Goal: Task Accomplishment & Management: Manage account settings

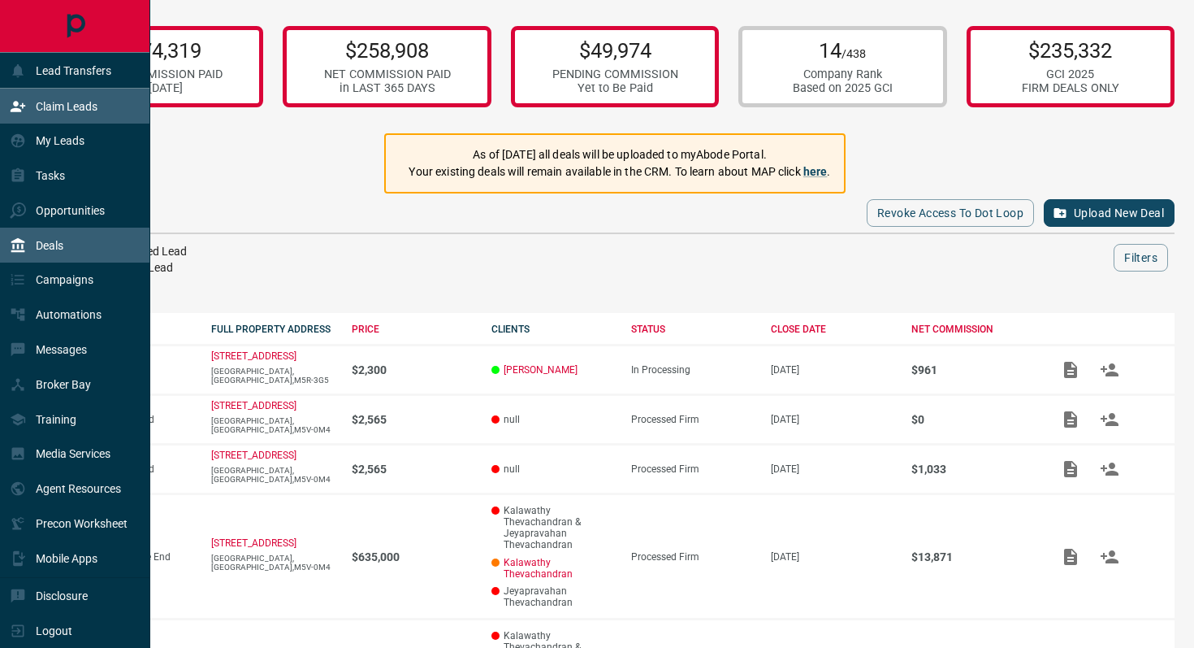
click at [67, 112] on p "Claim Leads" at bounding box center [67, 106] width 62 height 13
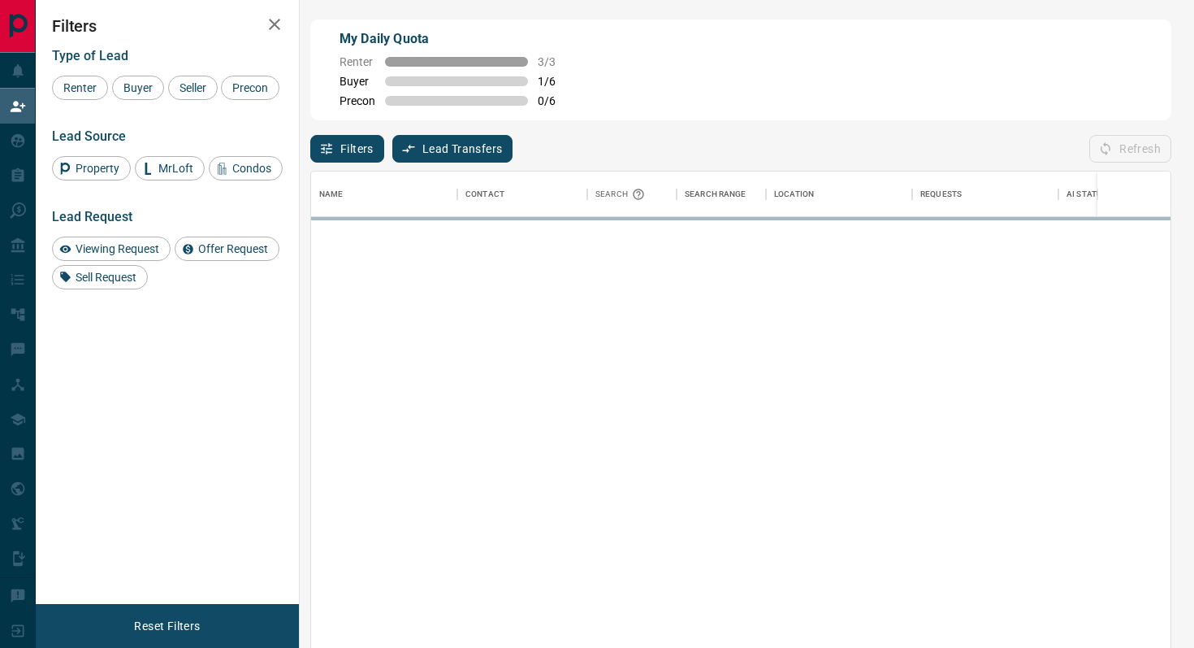
scroll to position [492, 860]
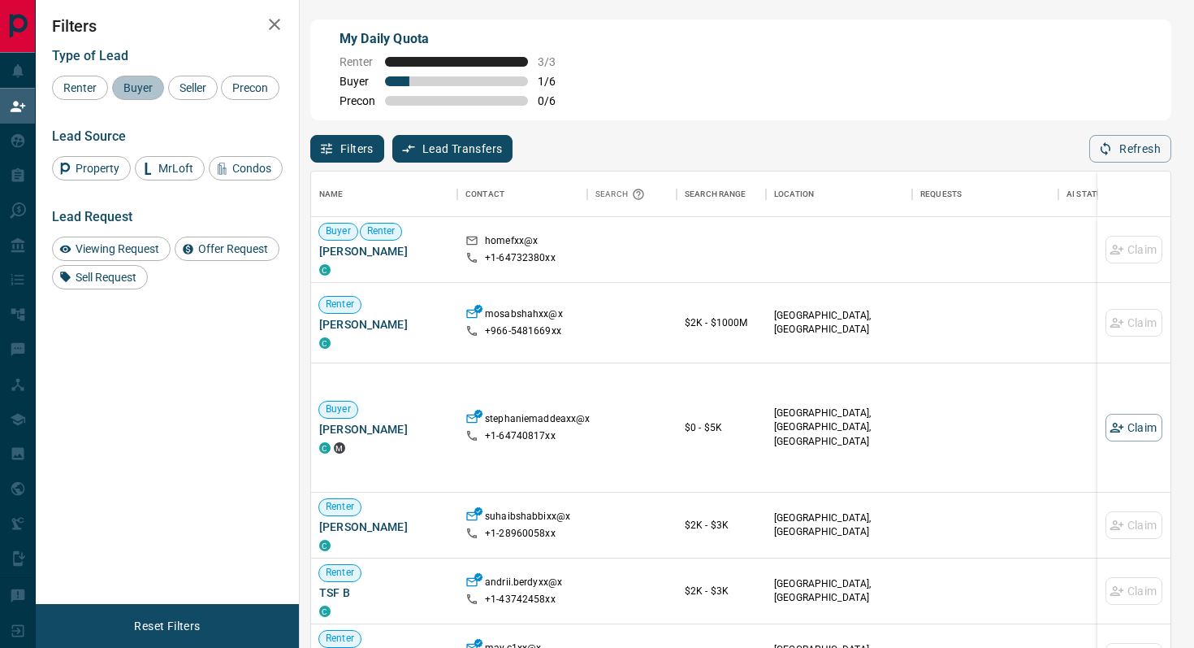
click at [134, 86] on span "Buyer" at bounding box center [138, 87] width 41 height 13
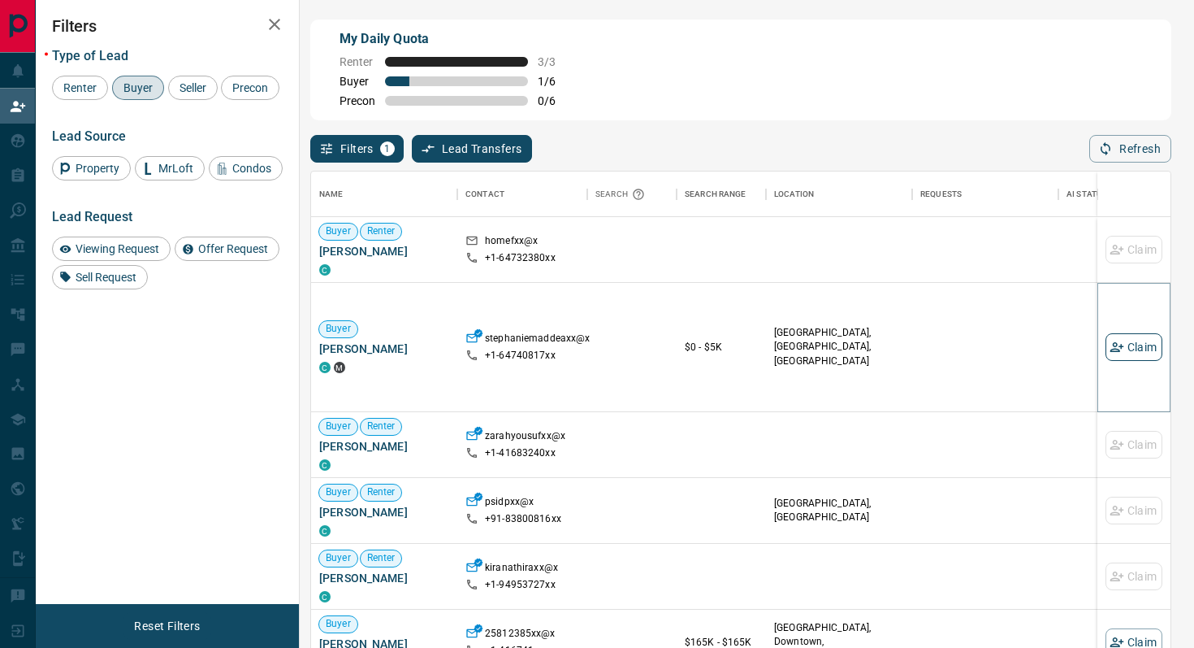
click at [1133, 344] on button "Claim" at bounding box center [1134, 347] width 57 height 28
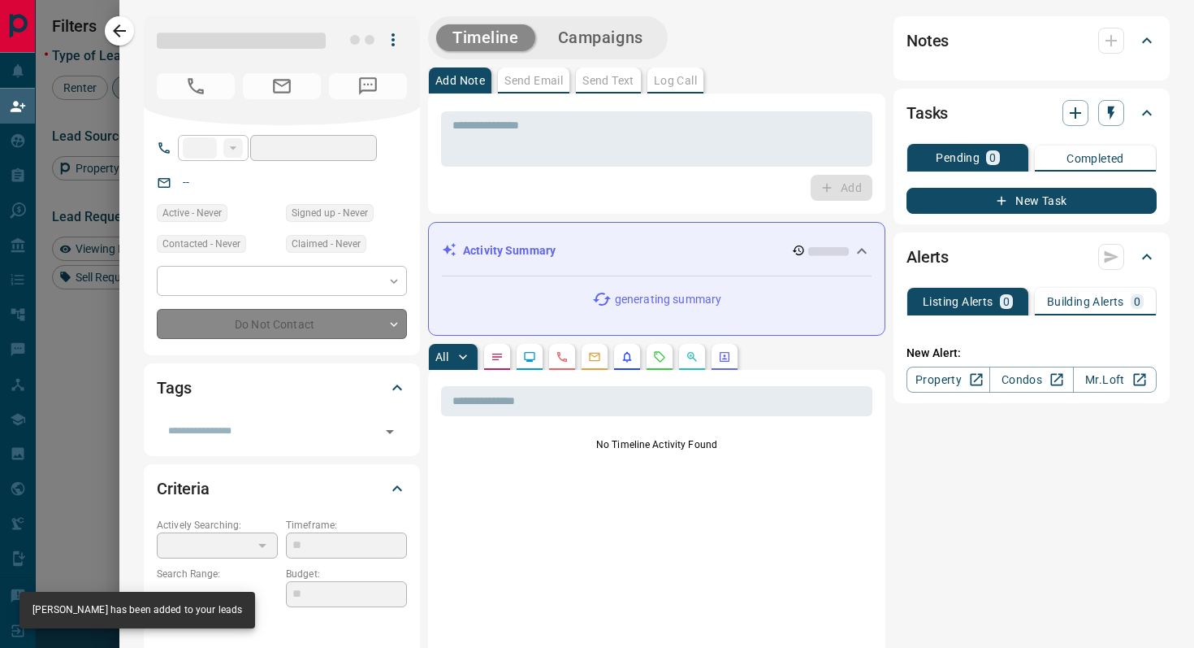
type input "**"
type input "**********"
type input "*"
type input "*******"
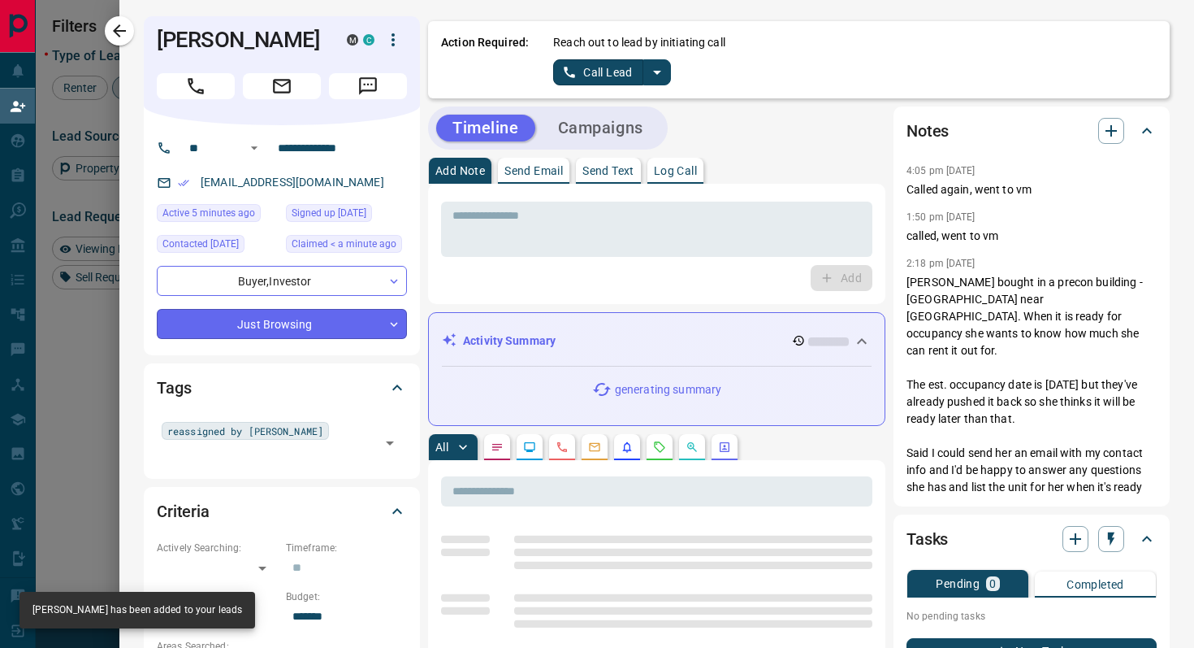
click at [344, 347] on body "Lead Transfers Claim Leads My Leads Tasks Opportunities Deals Campaigns Automat…" at bounding box center [597, 275] width 1194 height 551
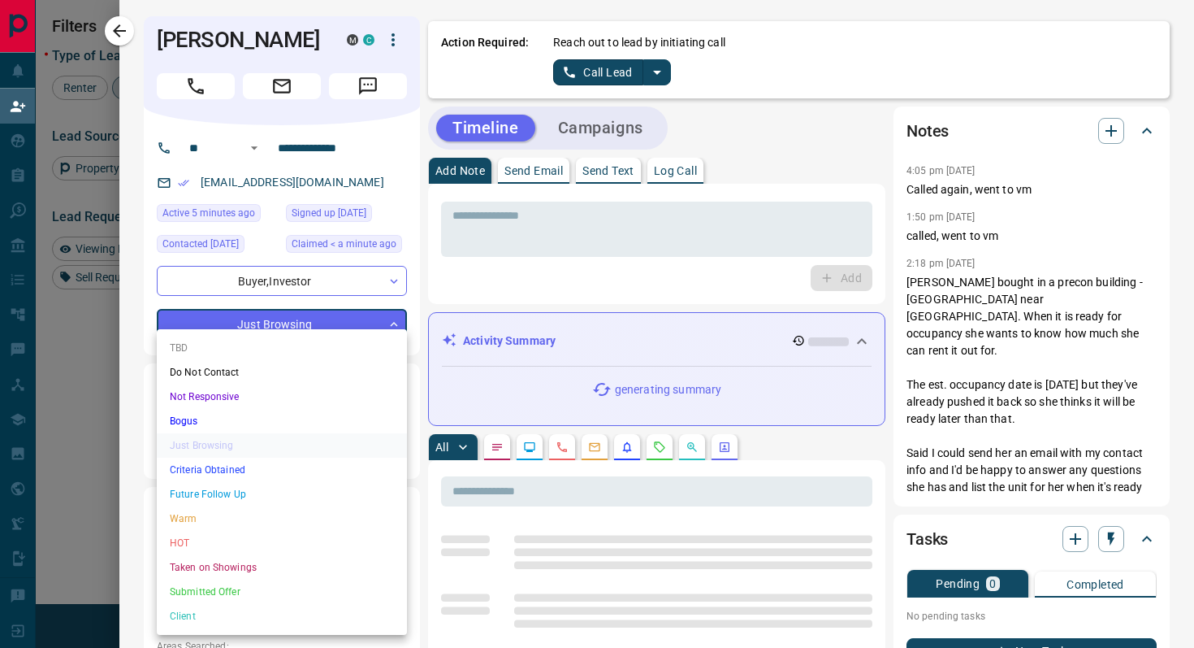
click at [228, 466] on li "Criteria Obtained" at bounding box center [282, 469] width 250 height 24
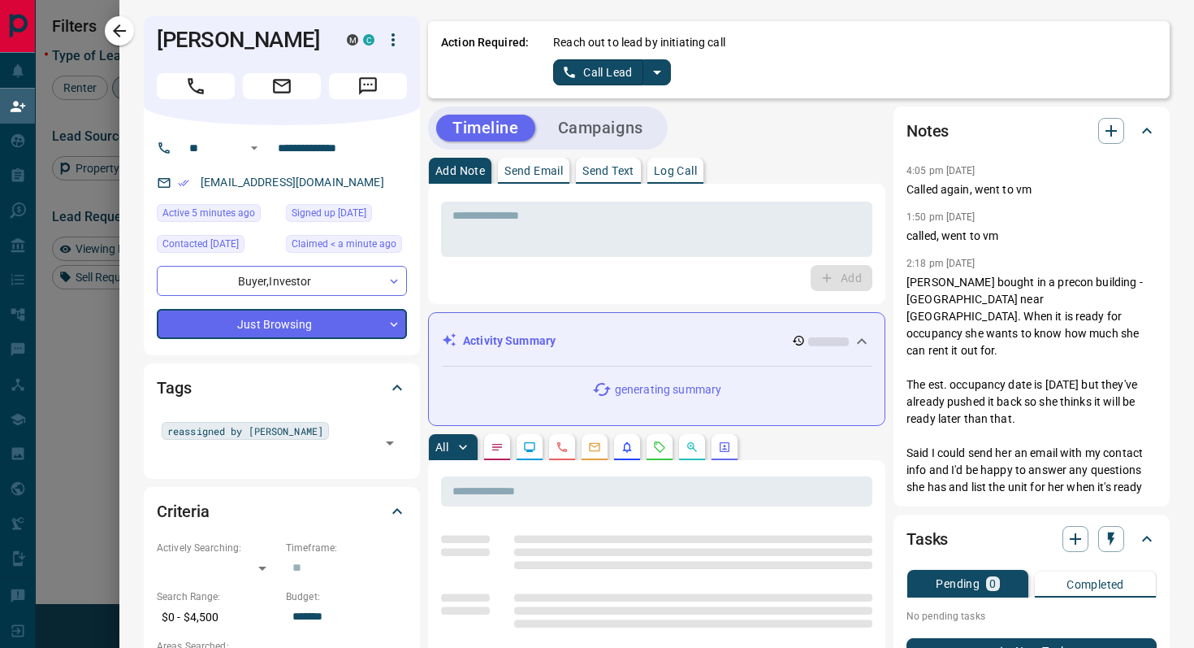
type input "*"
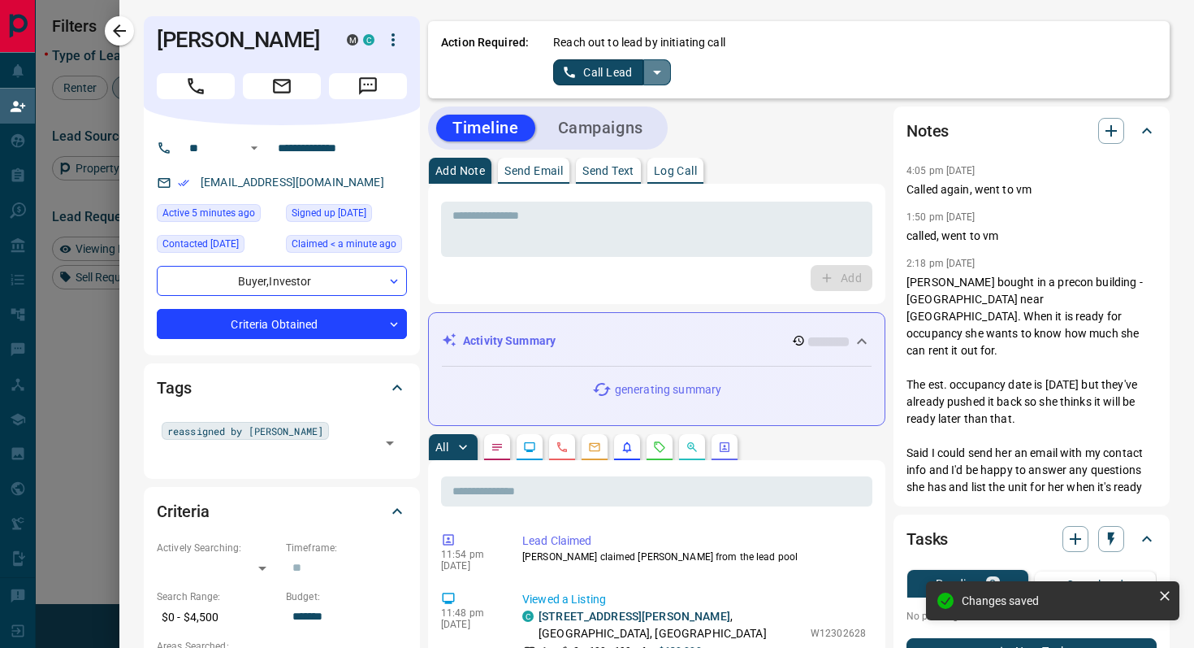
click at [658, 67] on icon "split button" at bounding box center [657, 72] width 19 height 19
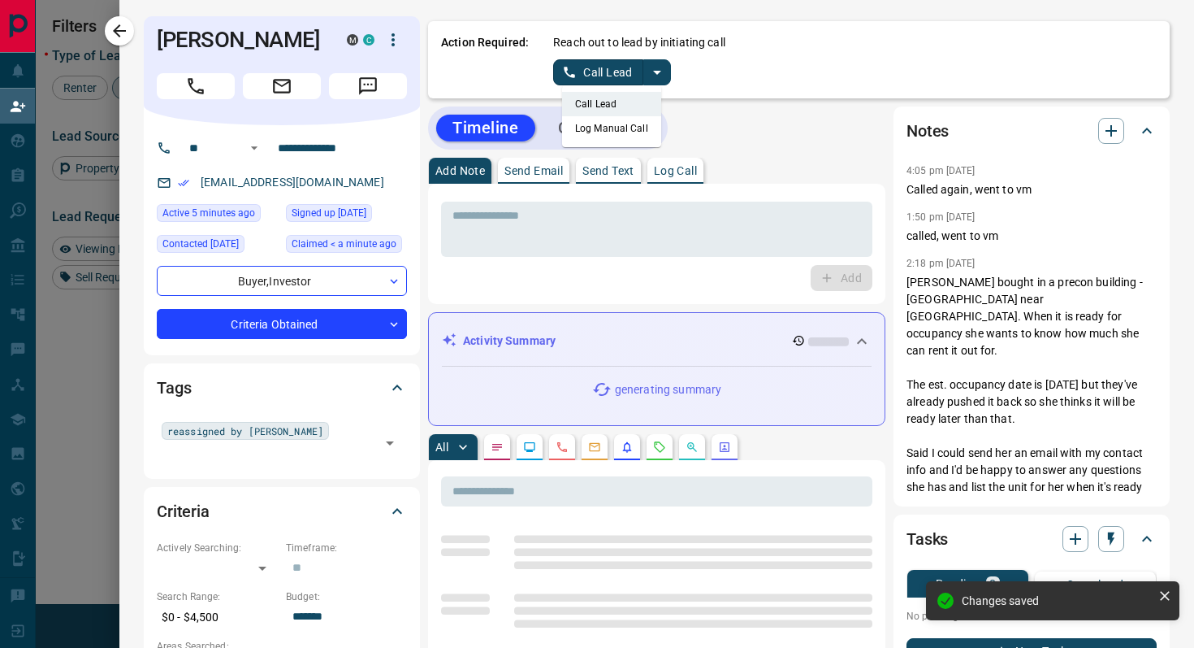
click at [643, 127] on li "Log Manual Call" at bounding box center [611, 128] width 99 height 24
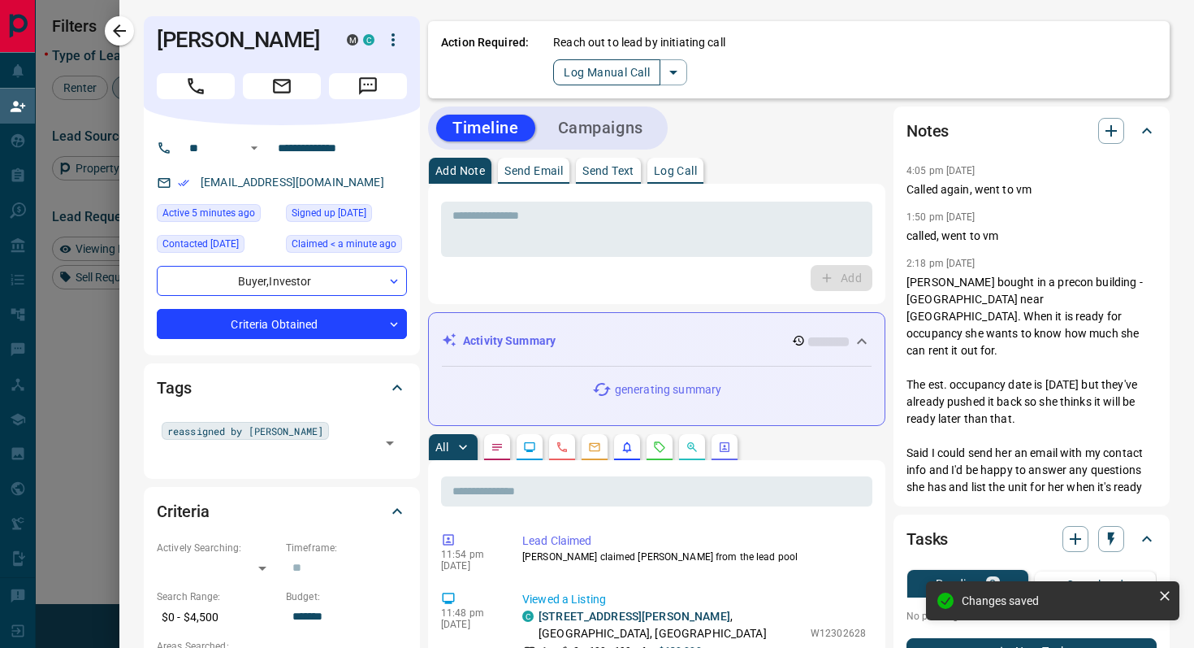
click at [573, 73] on button "Log Manual Call" at bounding box center [606, 72] width 107 height 26
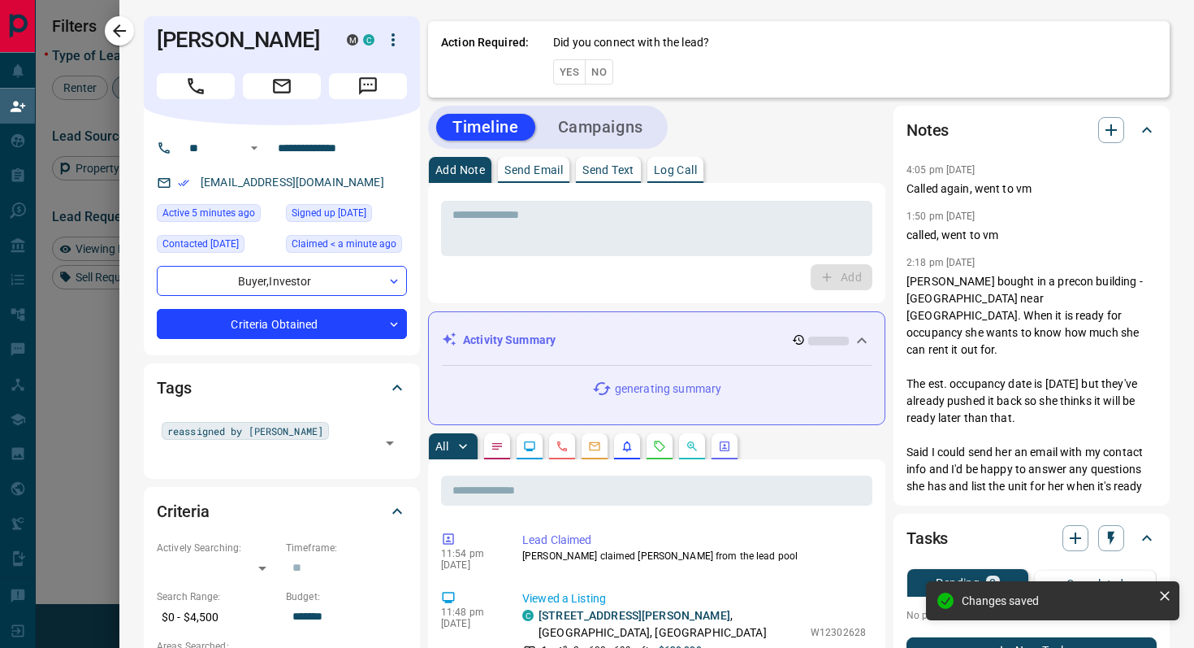
click at [573, 73] on button "Yes" at bounding box center [569, 71] width 32 height 25
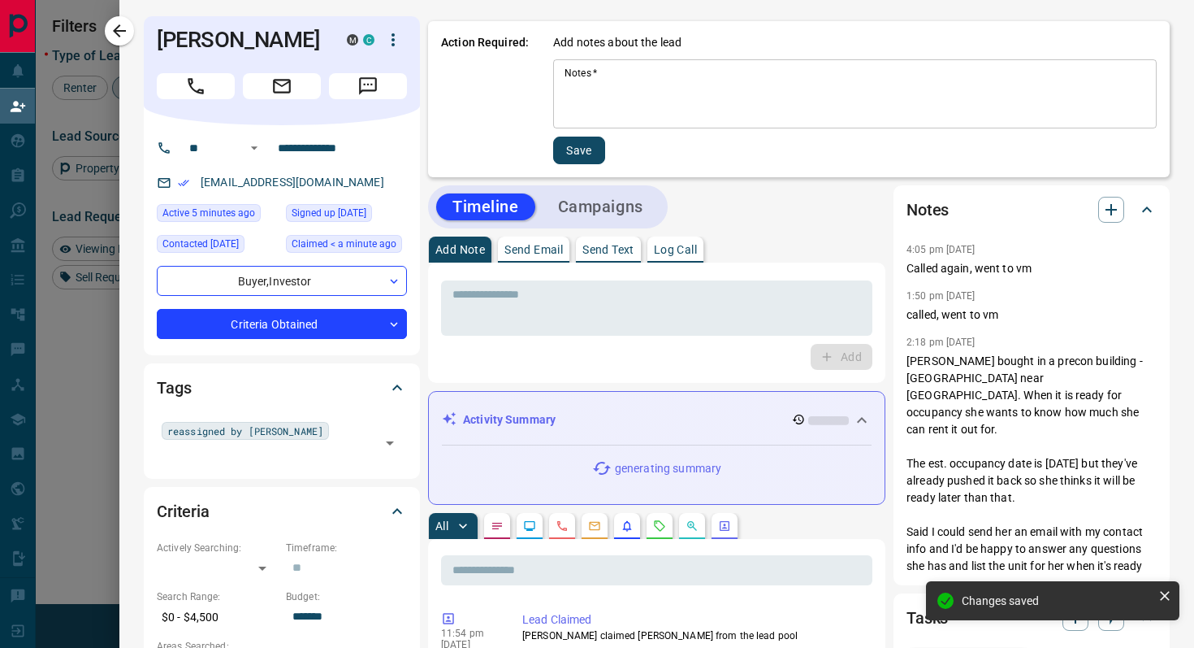
click at [656, 96] on textarea "Notes   *" at bounding box center [855, 94] width 581 height 55
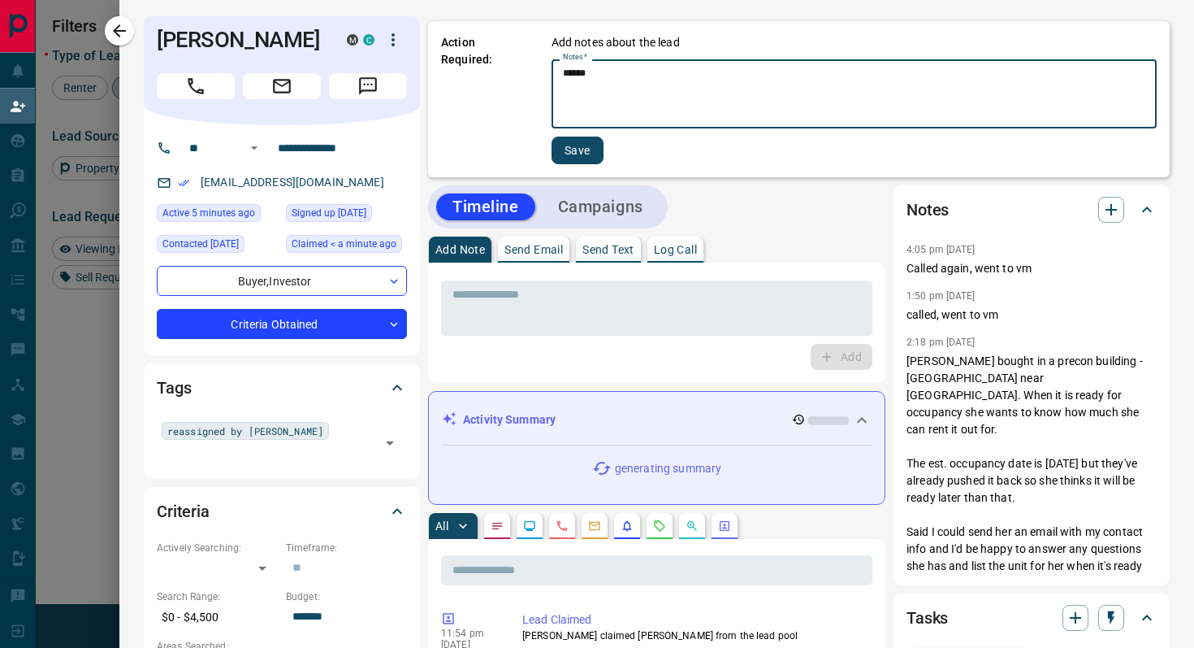
type textarea "******"
click at [586, 139] on button "Save" at bounding box center [578, 150] width 52 height 28
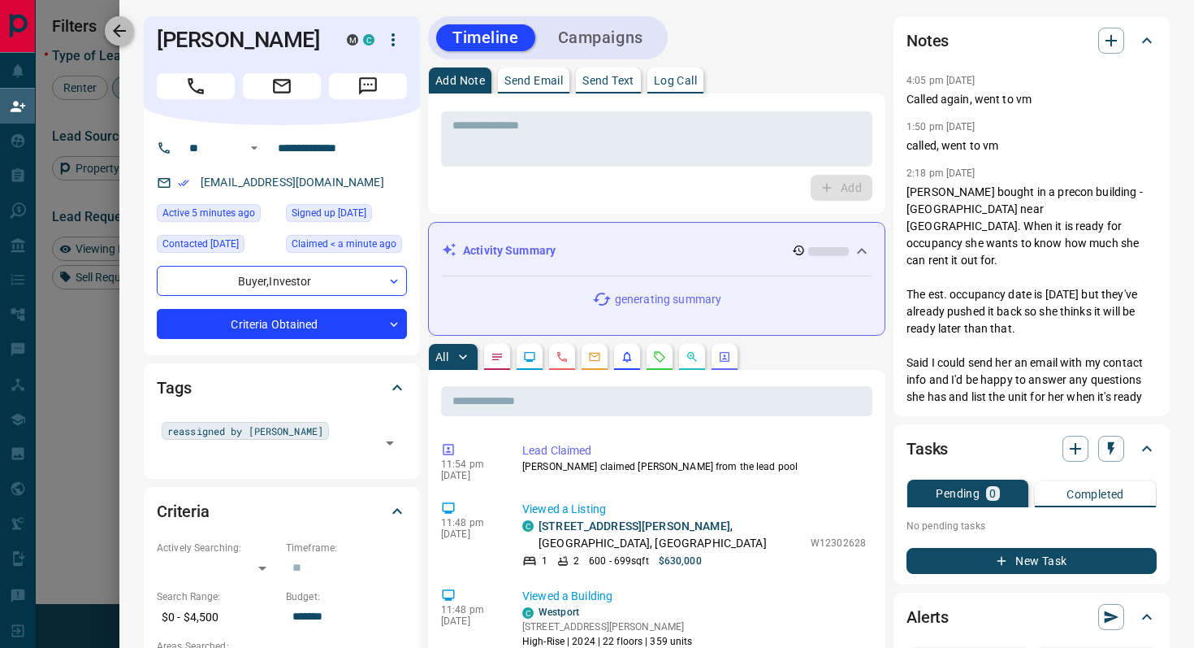
click at [120, 22] on icon "button" at bounding box center [119, 30] width 19 height 19
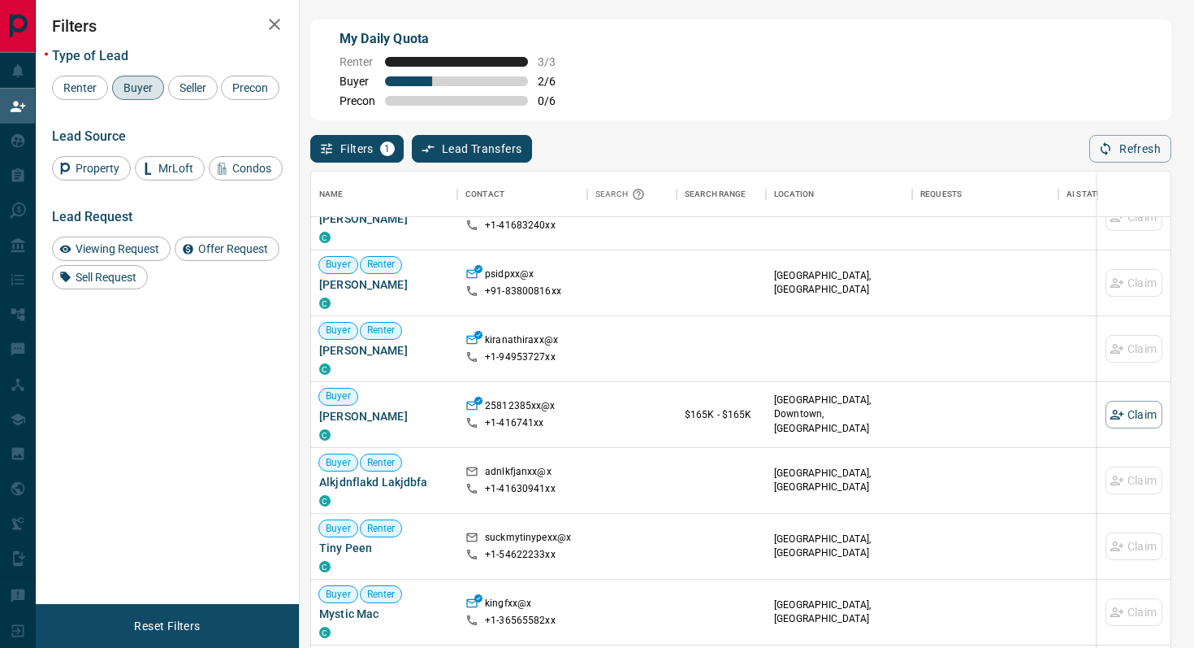
scroll to position [97, 0]
click at [1146, 418] on button "Claim" at bounding box center [1134, 416] width 57 height 28
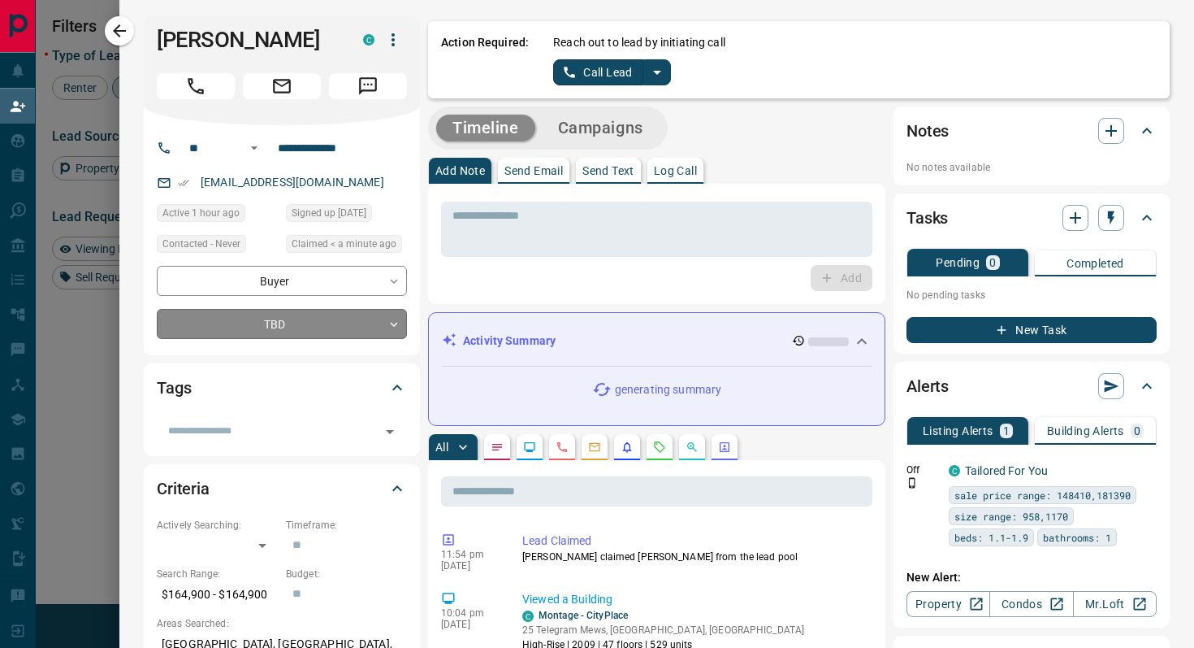
click at [370, 310] on body "Lead Transfers Claim Leads My Leads Tasks Opportunities Deals Campaigns Automat…" at bounding box center [597, 275] width 1194 height 551
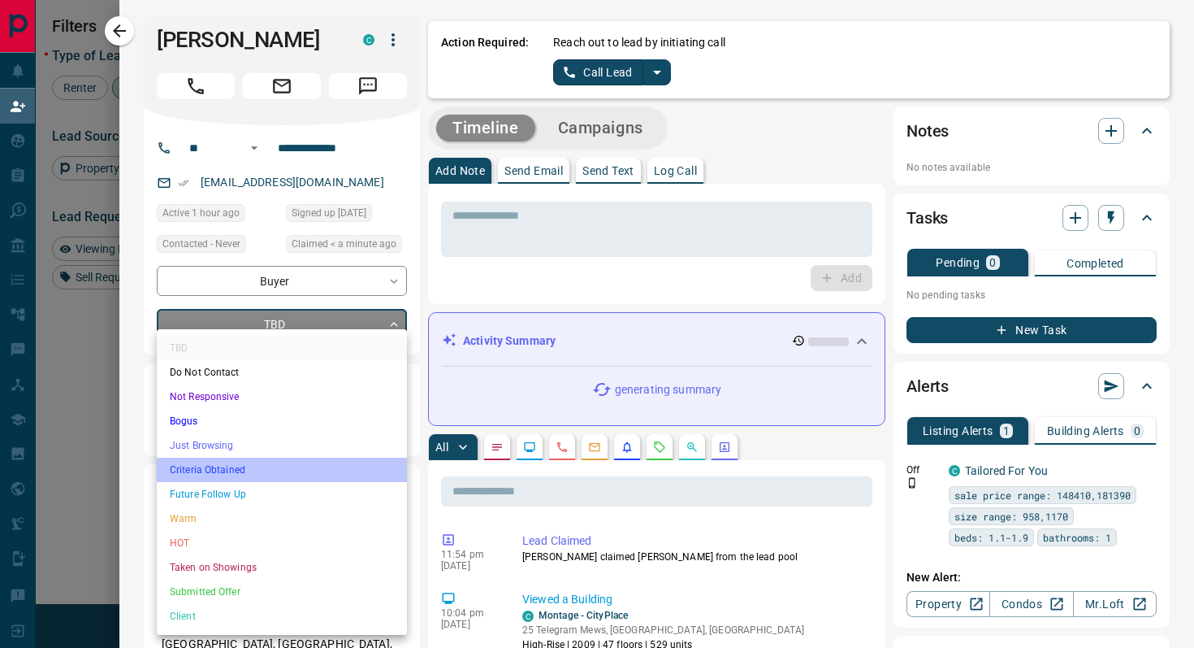
click at [240, 462] on li "Criteria Obtained" at bounding box center [282, 469] width 250 height 24
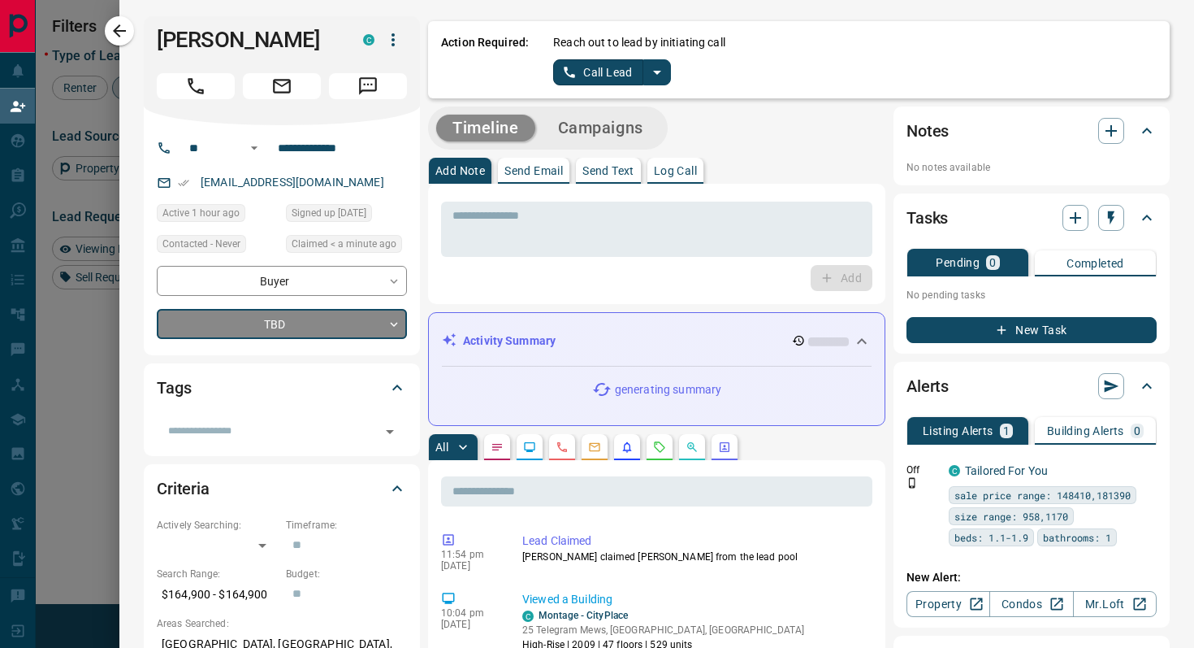
type input "*"
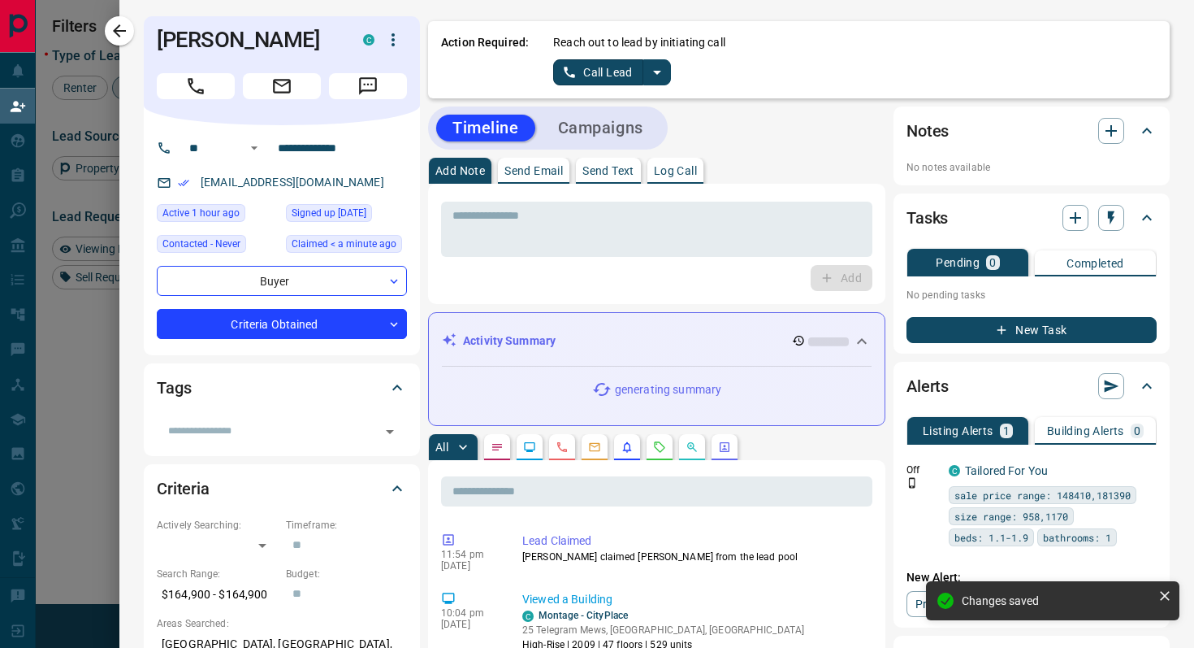
click at [656, 71] on icon "split button" at bounding box center [657, 73] width 8 height 4
click at [622, 125] on li "Log Manual Call" at bounding box center [611, 128] width 99 height 24
click at [574, 74] on button "Log Manual Call" at bounding box center [606, 72] width 107 height 26
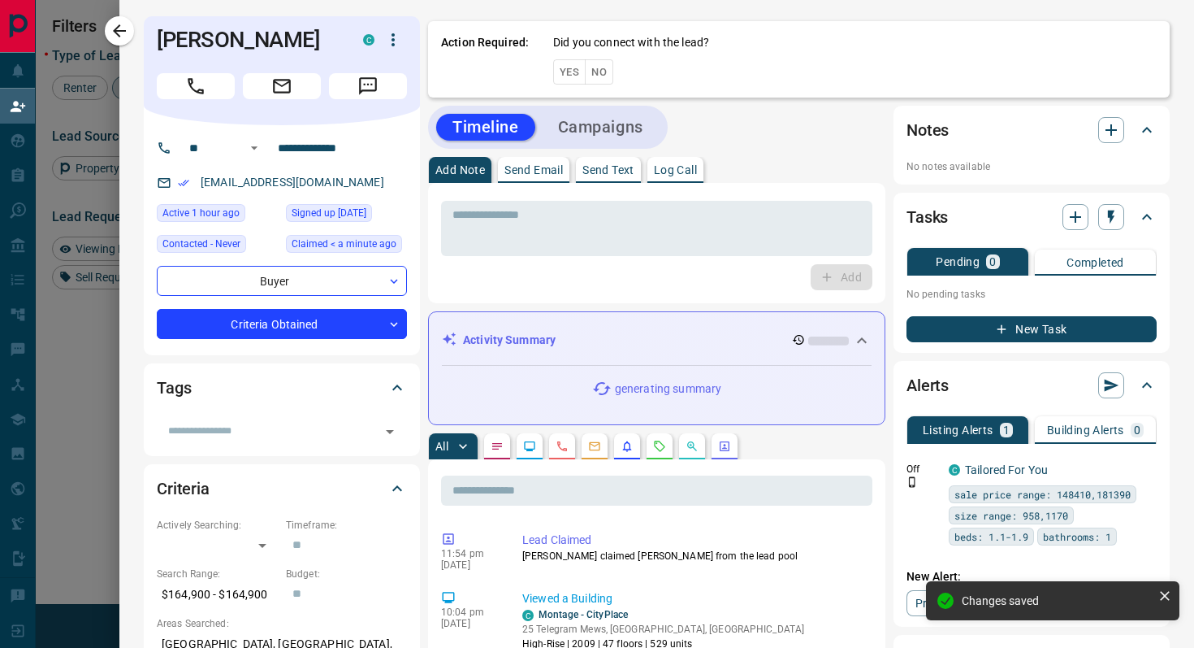
click at [574, 74] on button "Yes" at bounding box center [569, 71] width 32 height 25
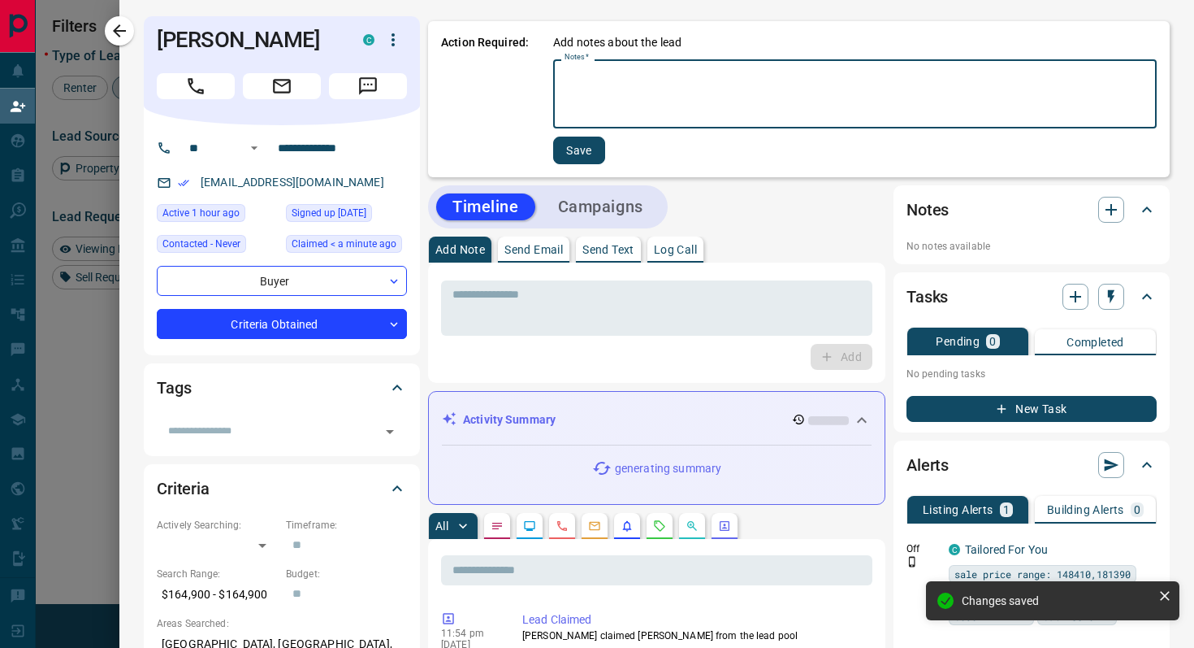
click at [646, 71] on textarea "Notes   *" at bounding box center [855, 94] width 581 height 55
type textarea "******"
click at [588, 148] on button "Save" at bounding box center [578, 150] width 52 height 28
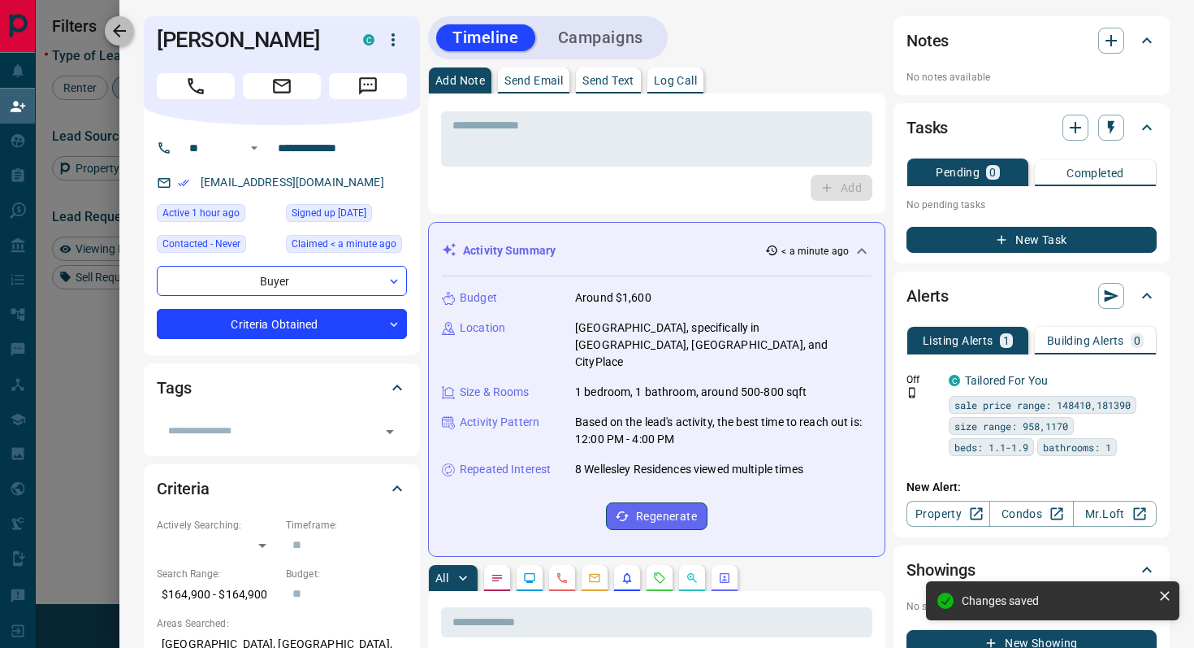
click at [124, 29] on icon "button" at bounding box center [119, 30] width 19 height 19
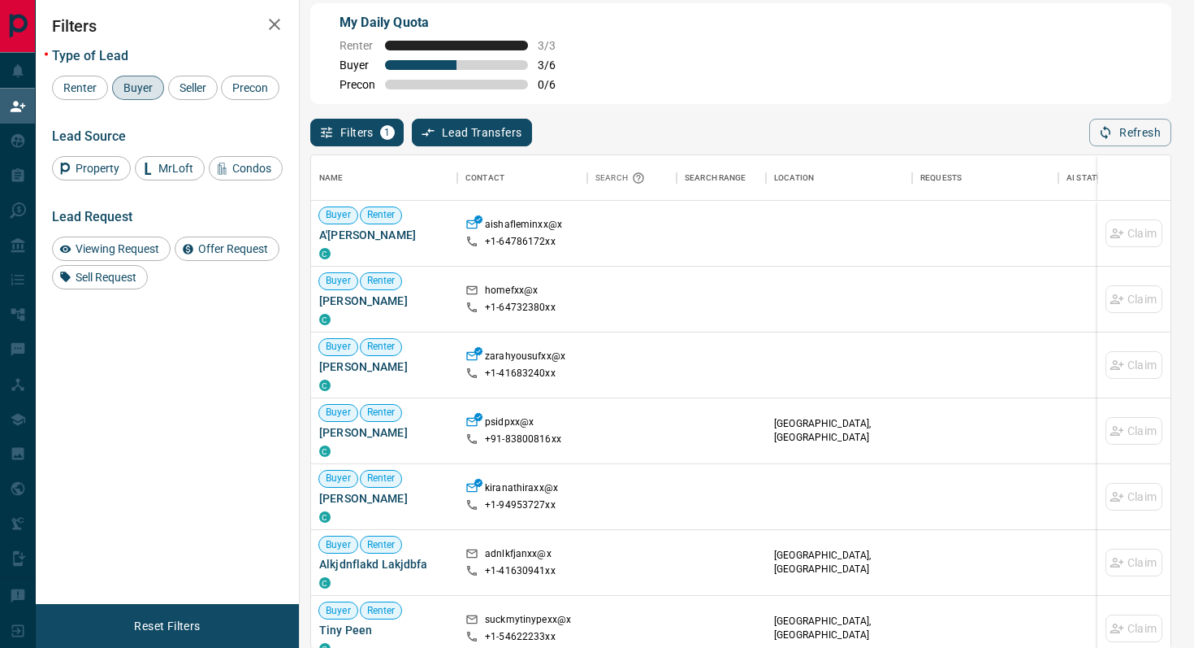
scroll to position [0, 0]
